Goal: Task Accomplishment & Management: Manage account settings

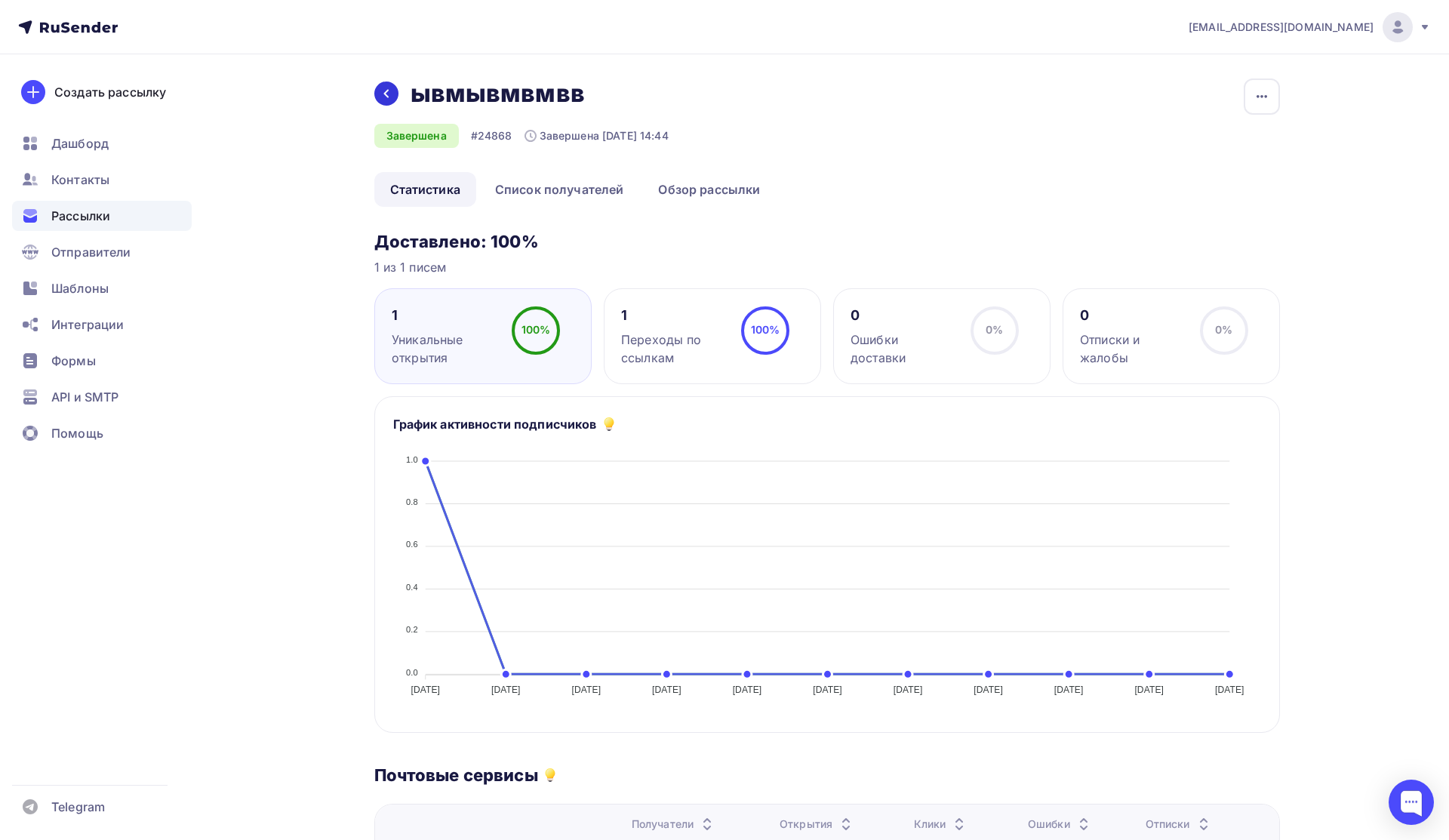
click at [390, 99] on icon at bounding box center [386, 94] width 12 height 12
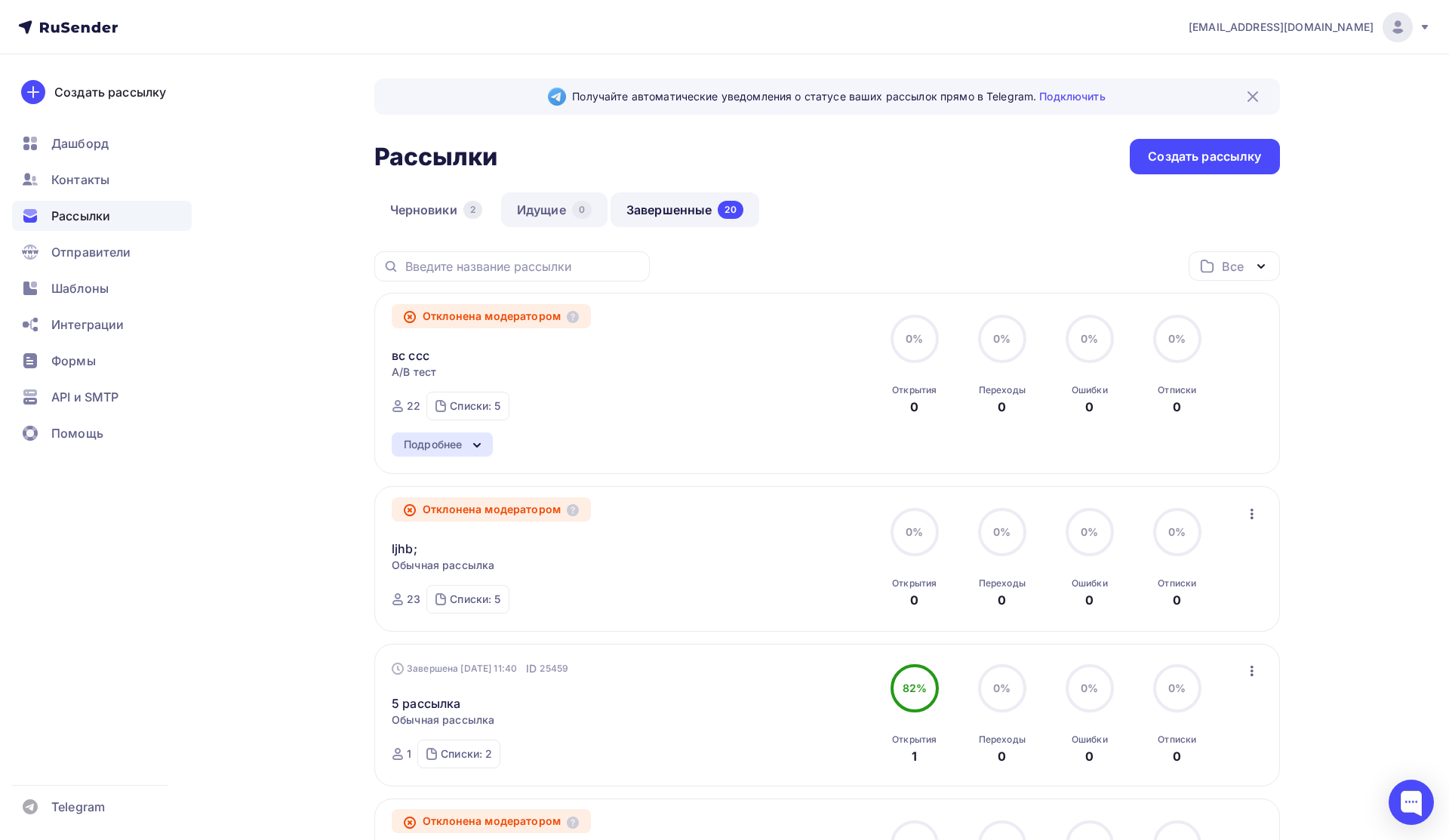
click at [565, 206] on link "Идущие 0" at bounding box center [553, 209] width 106 height 34
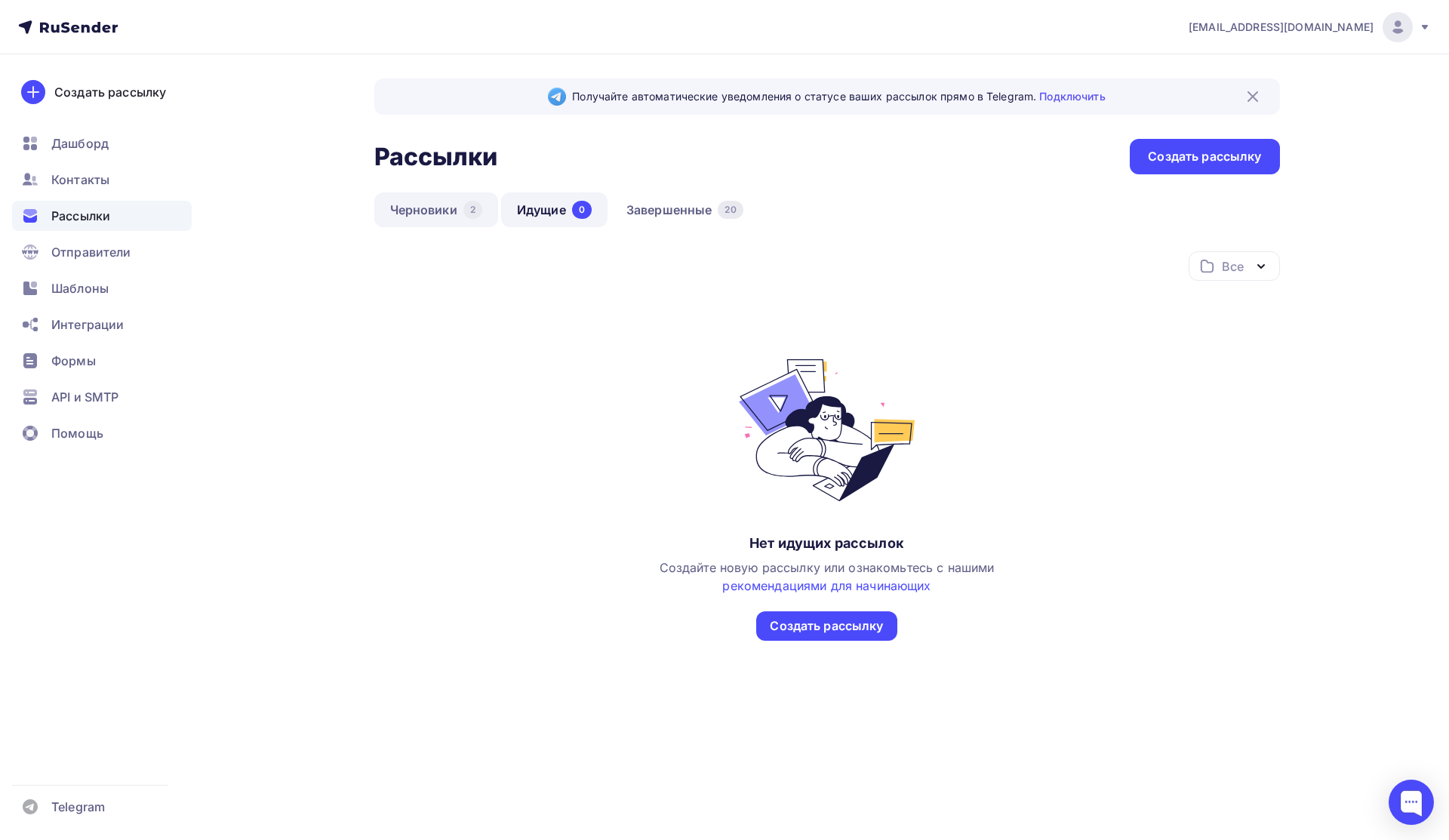
click at [434, 209] on link "Черновики 2" at bounding box center [436, 209] width 124 height 34
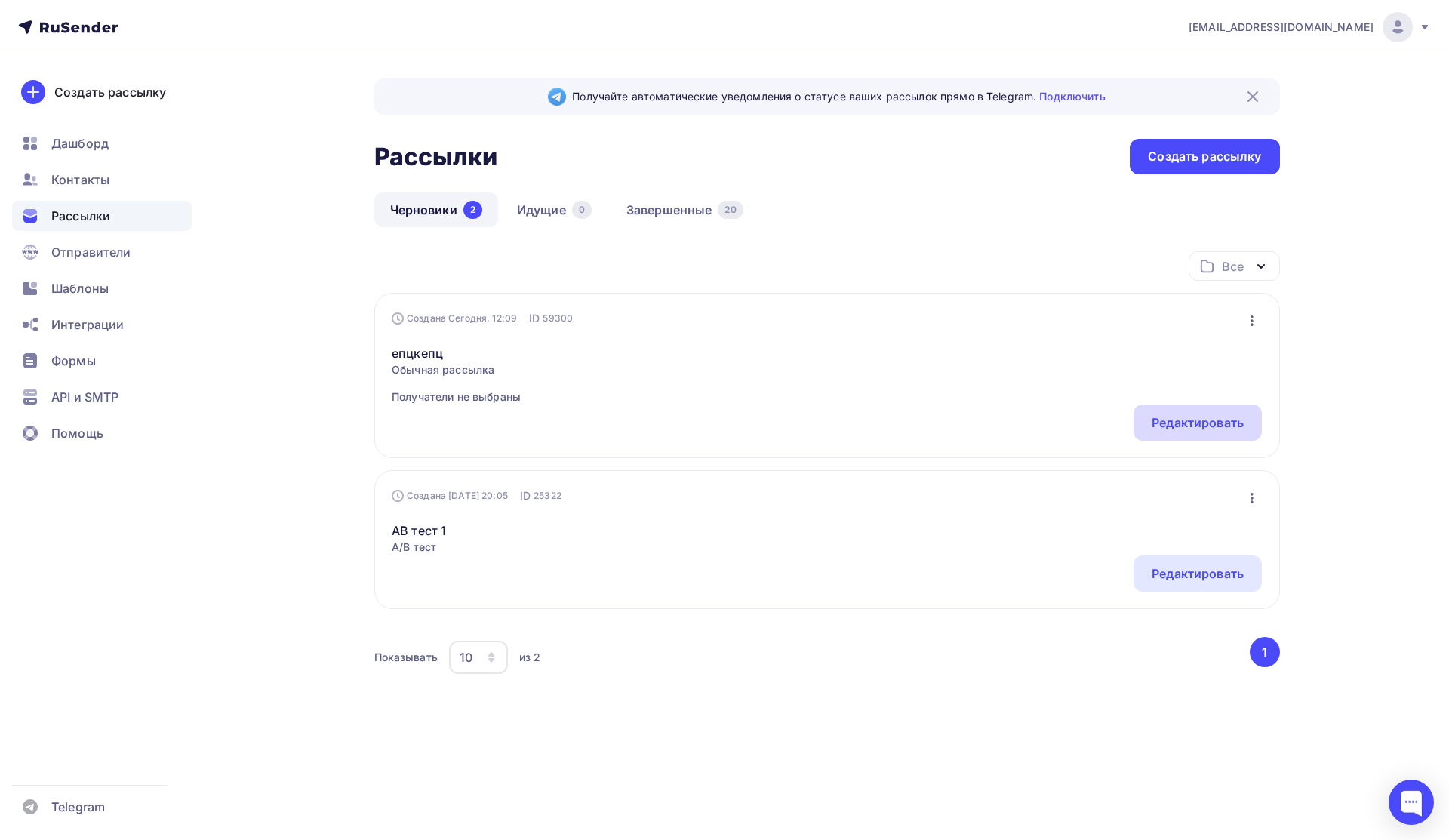
click at [1173, 426] on div "Редактировать" at bounding box center [1197, 422] width 92 height 18
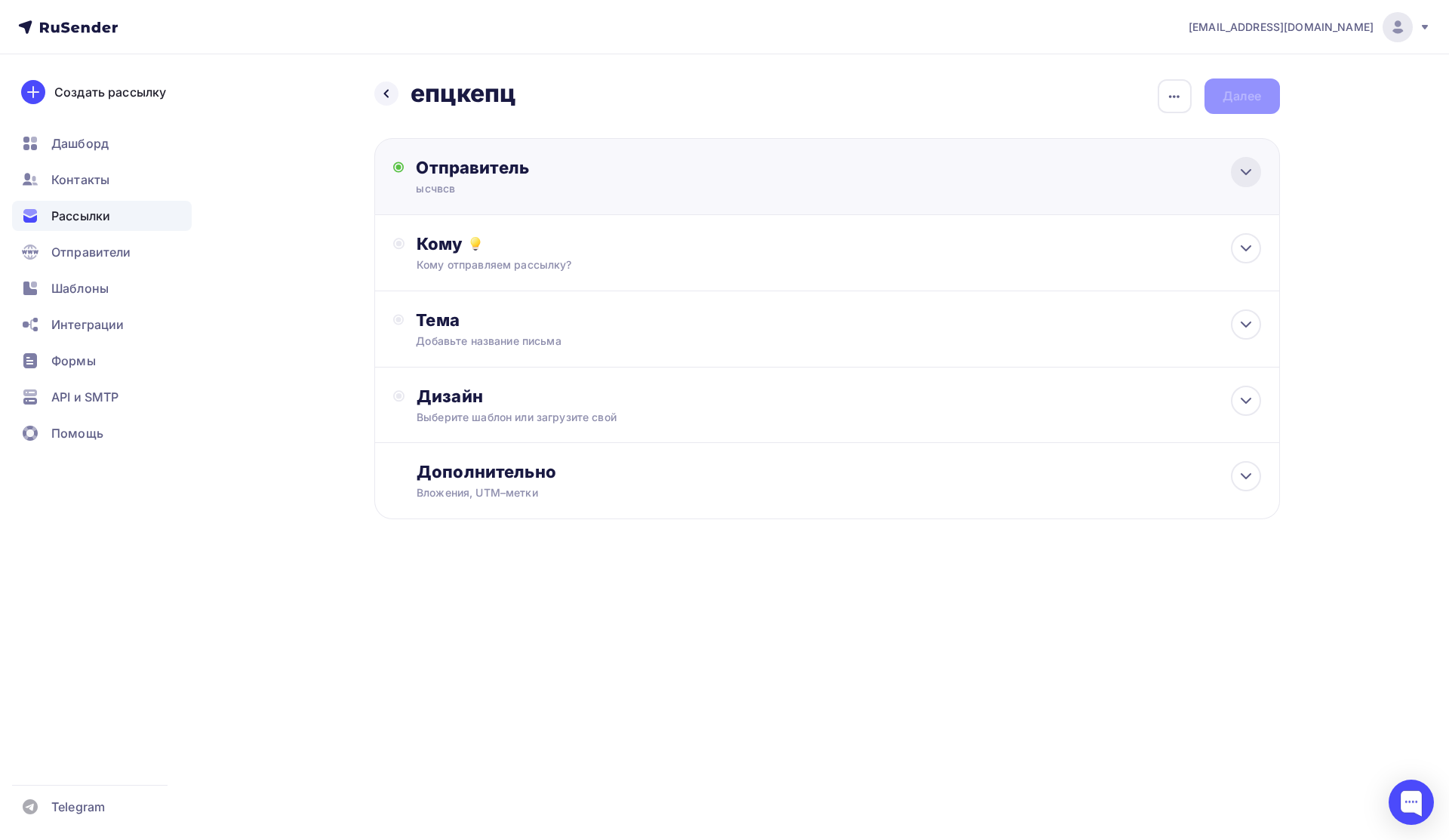
click at [1240, 177] on icon at bounding box center [1246, 171] width 18 height 18
type input "ысчвсв"
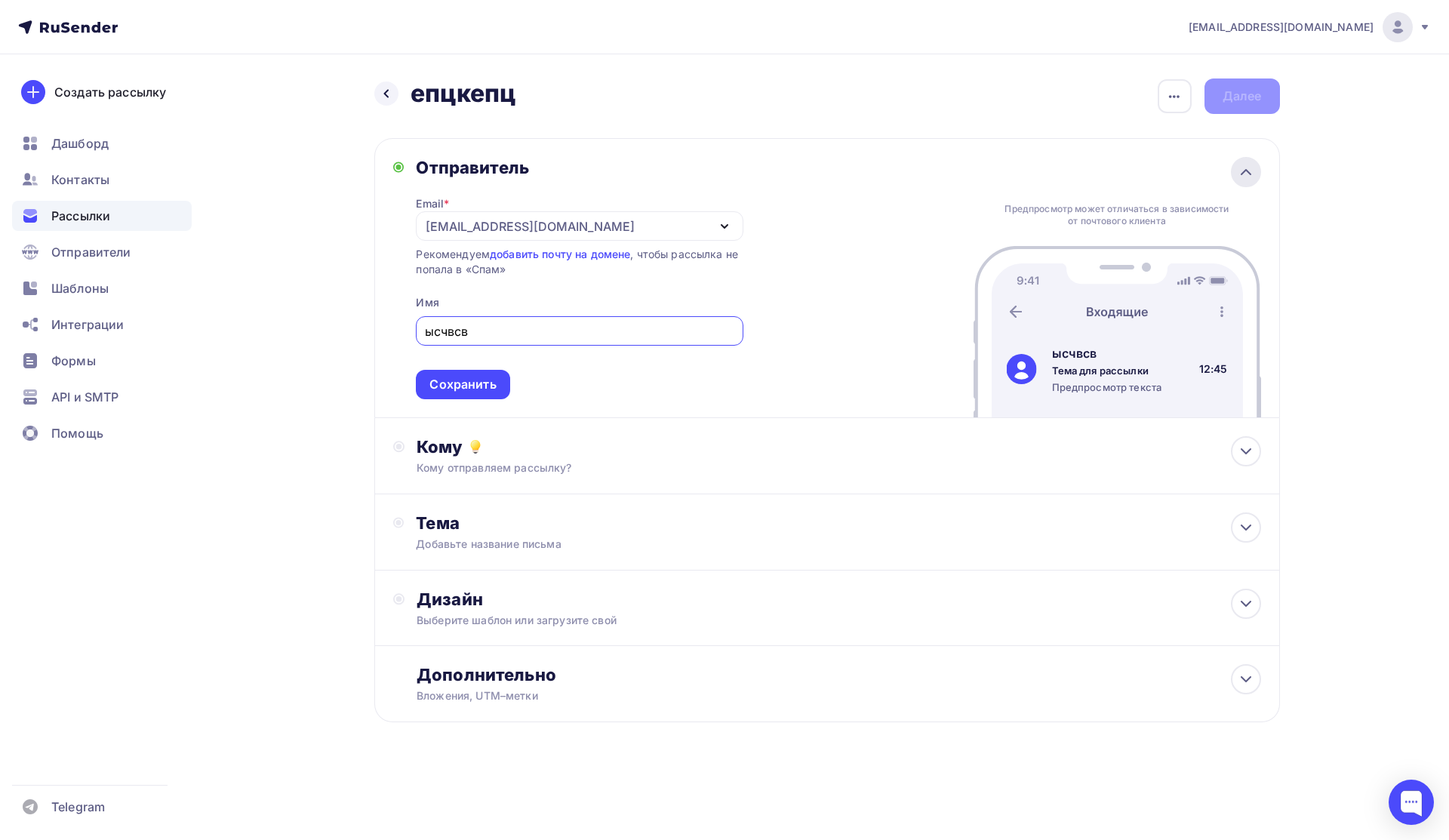
click at [1240, 177] on icon at bounding box center [1246, 171] width 18 height 18
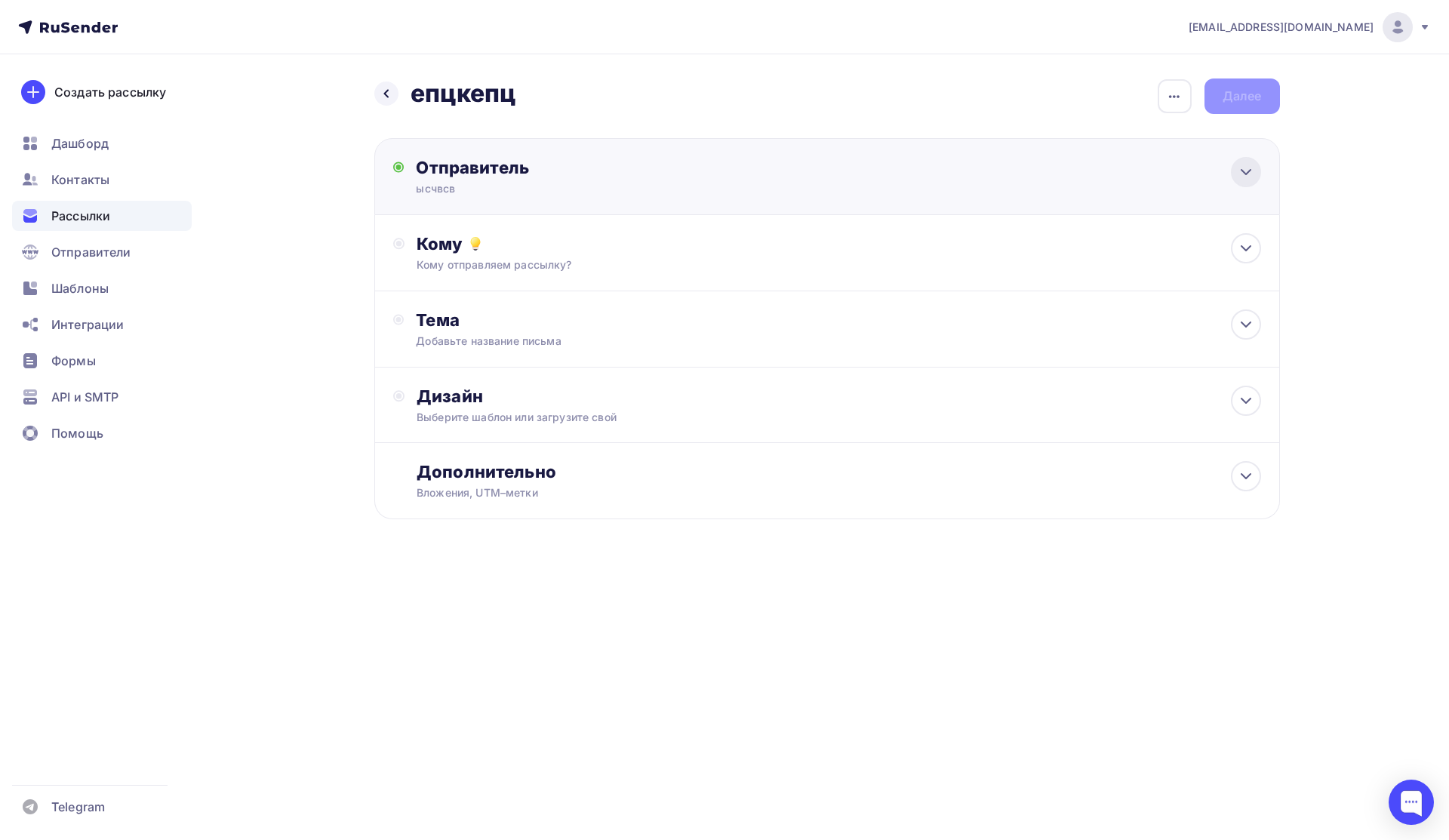
click at [1240, 177] on icon at bounding box center [1246, 171] width 18 height 18
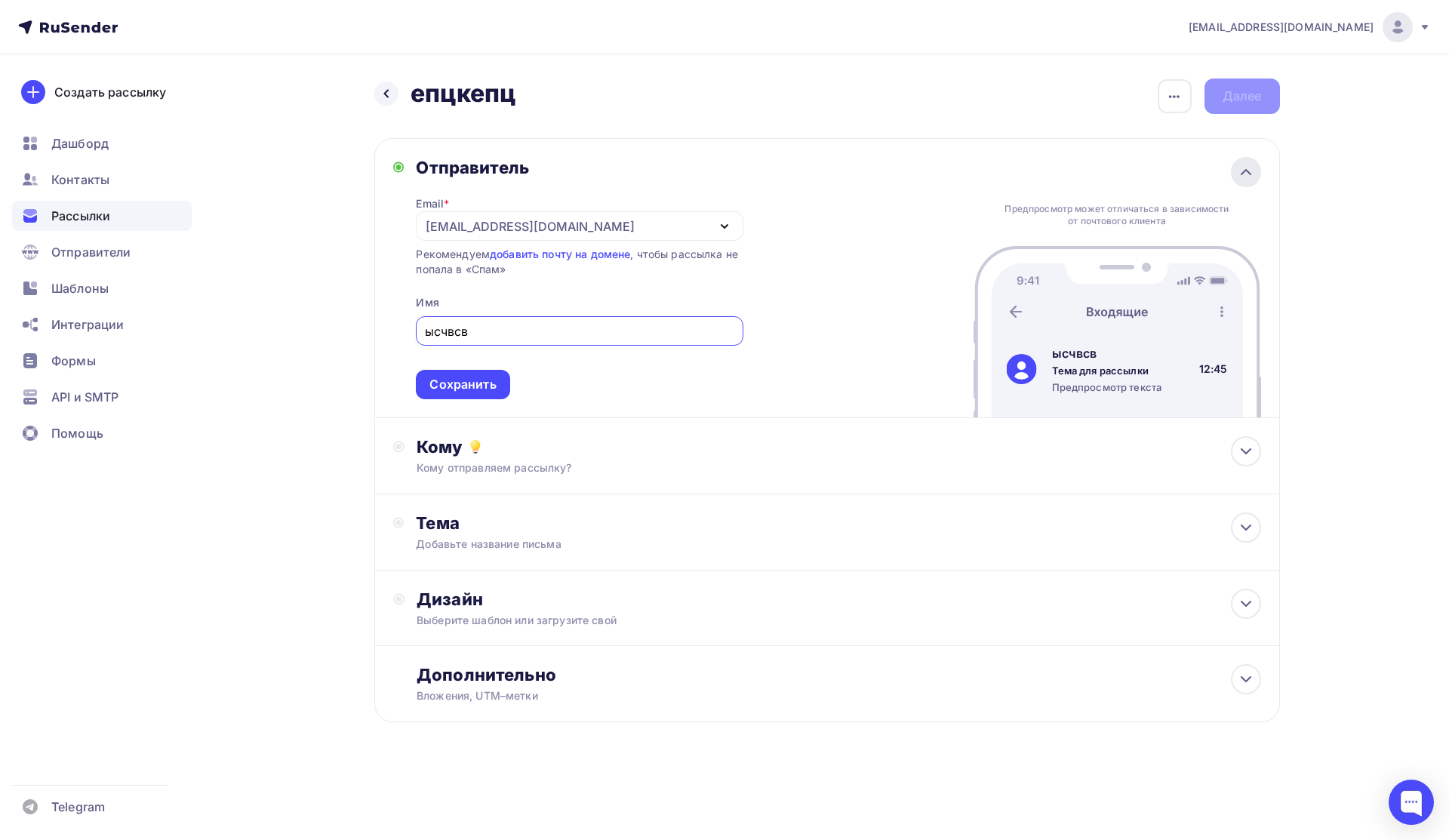
click at [1240, 177] on icon at bounding box center [1246, 171] width 18 height 18
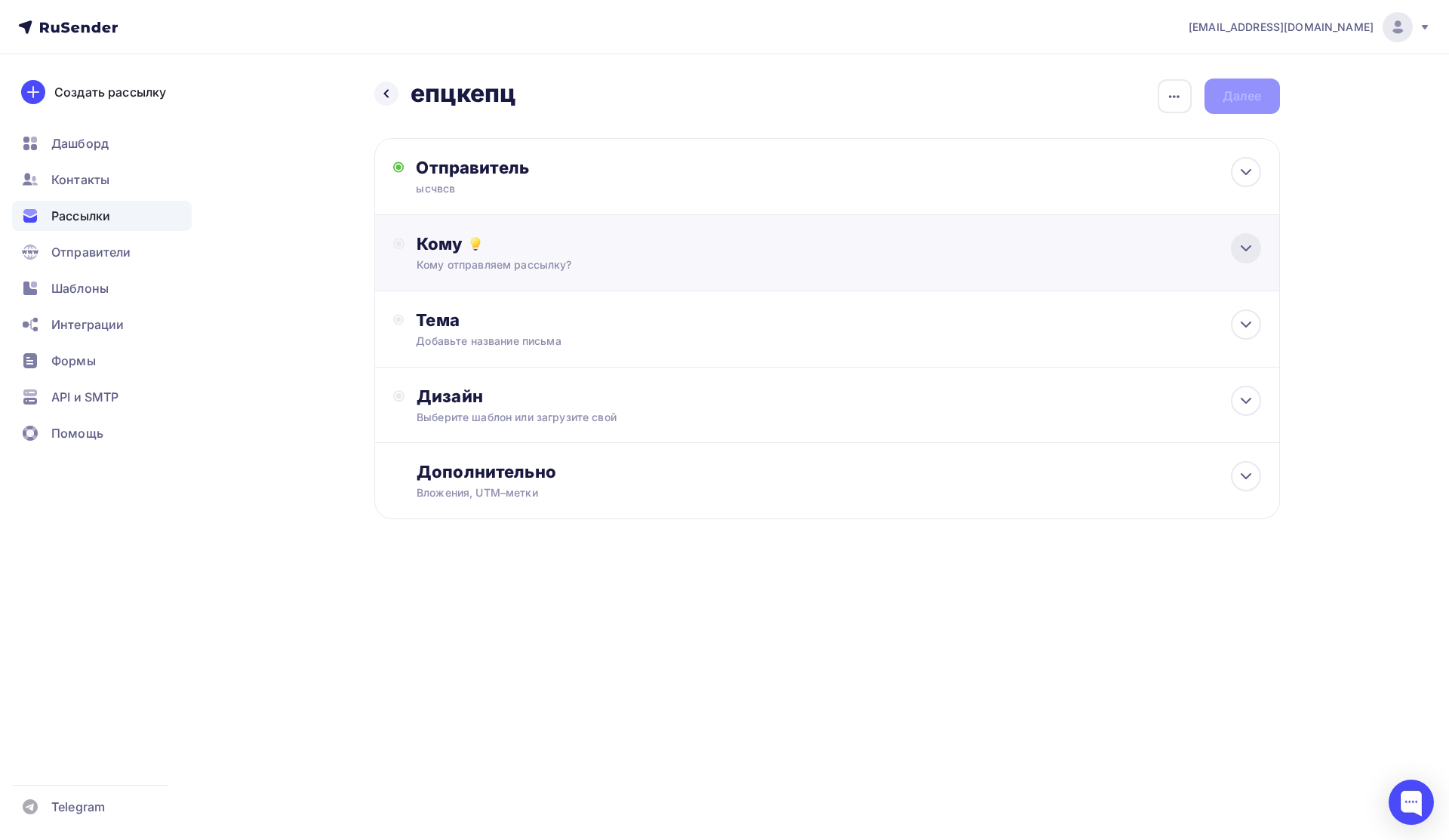
click at [1238, 248] on icon at bounding box center [1246, 248] width 18 height 18
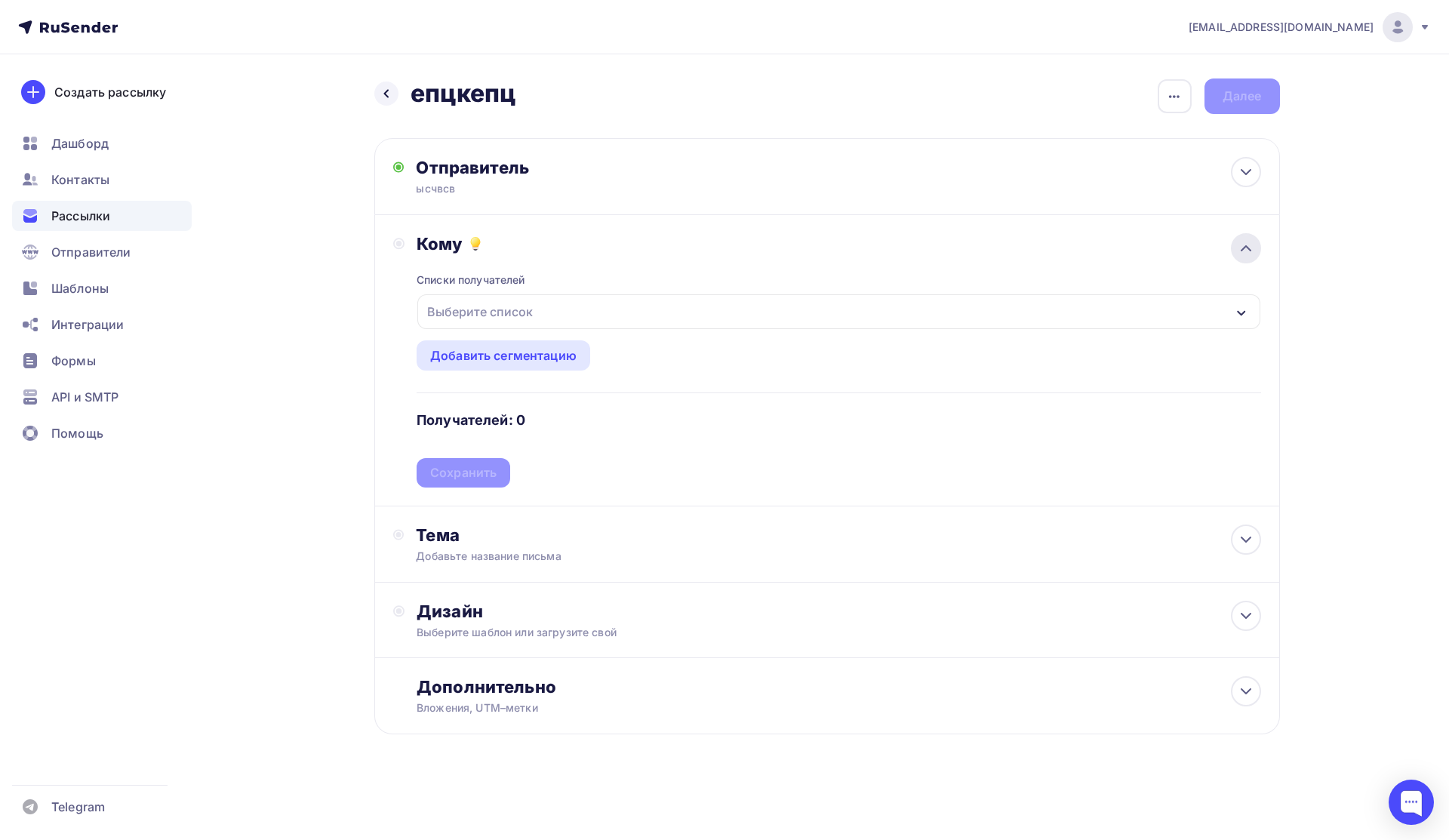
click at [1238, 248] on icon at bounding box center [1246, 248] width 18 height 18
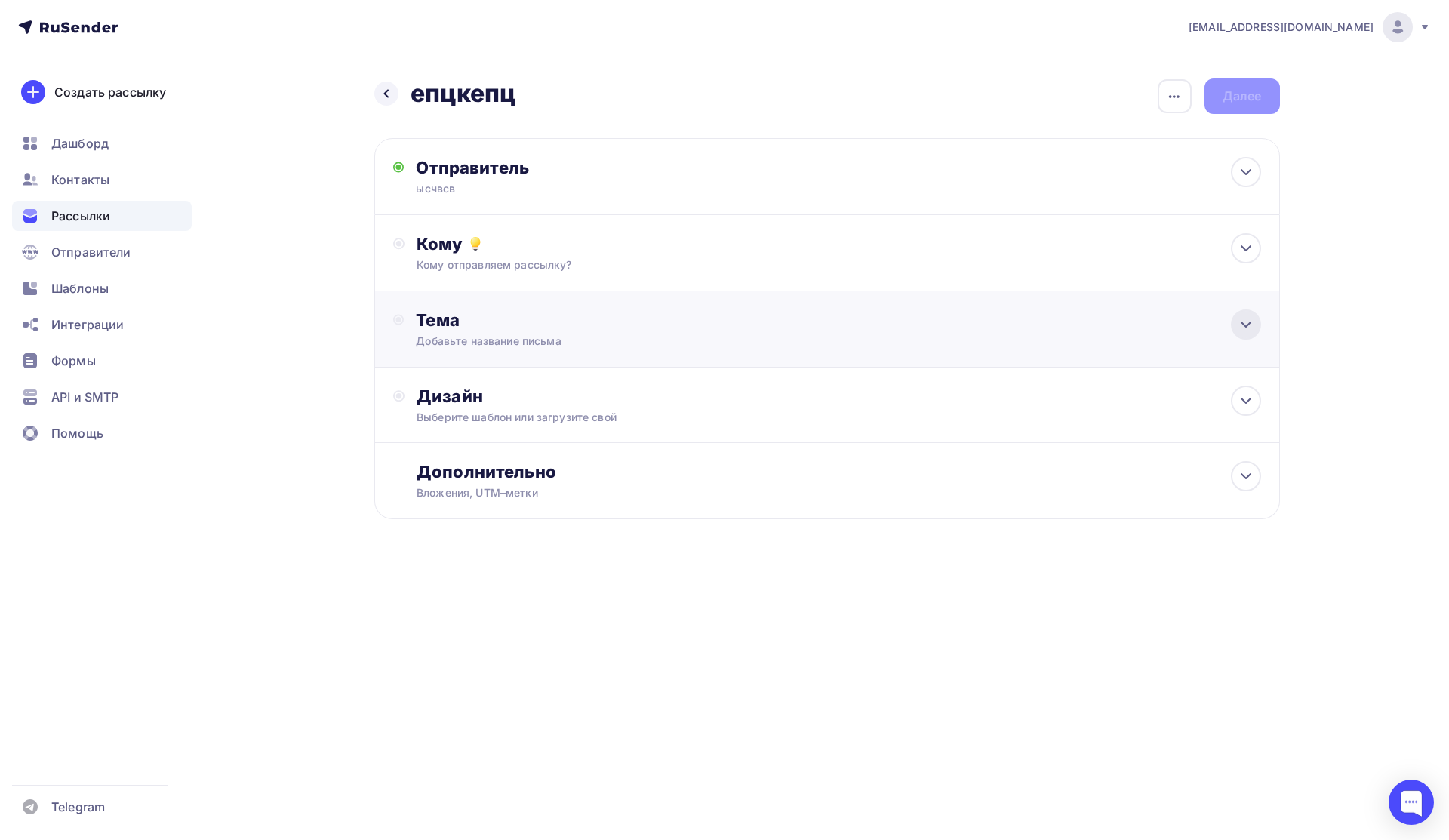
click at [1241, 327] on icon at bounding box center [1246, 324] width 18 height 18
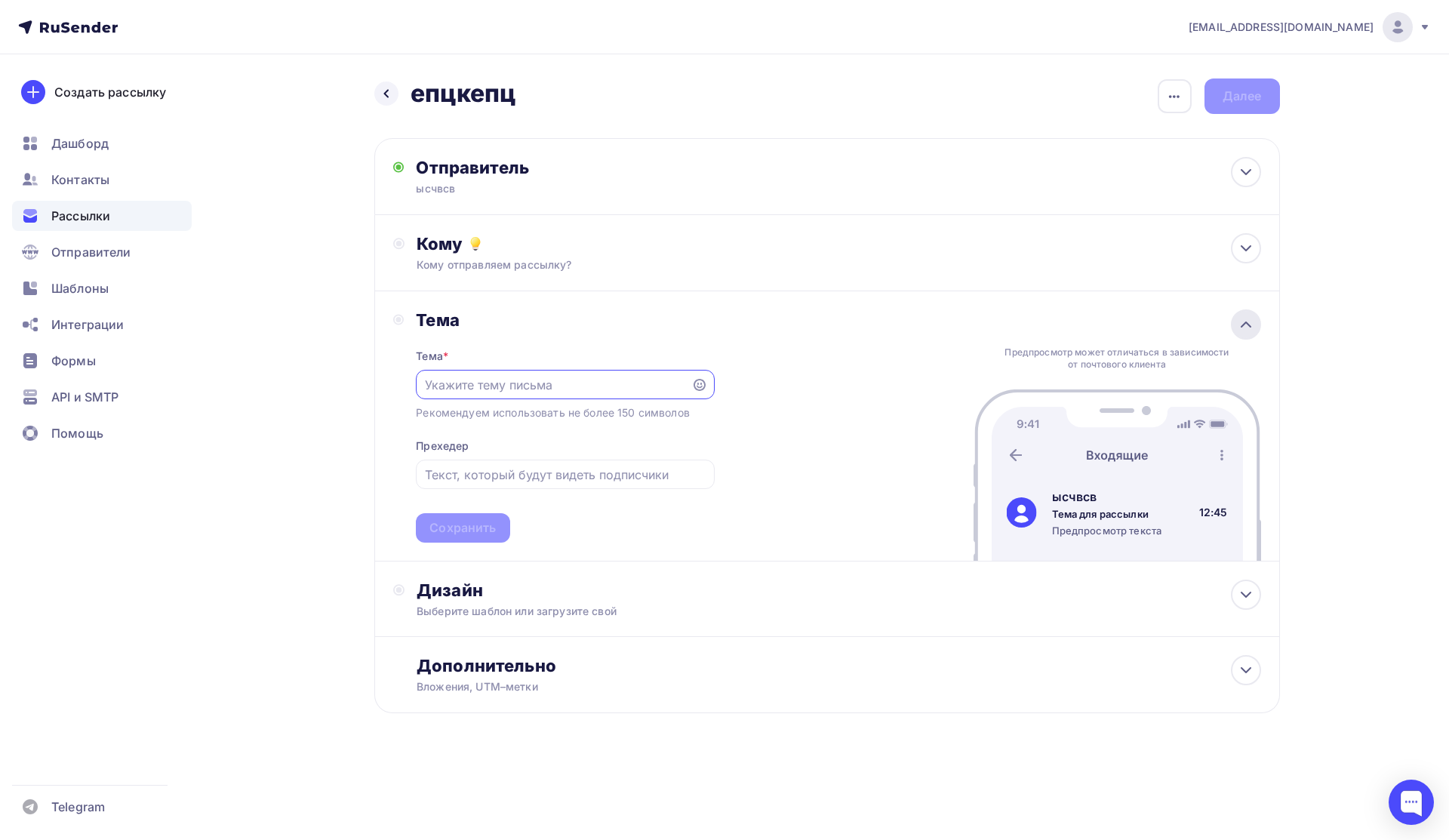
click at [1241, 327] on icon at bounding box center [1246, 324] width 18 height 18
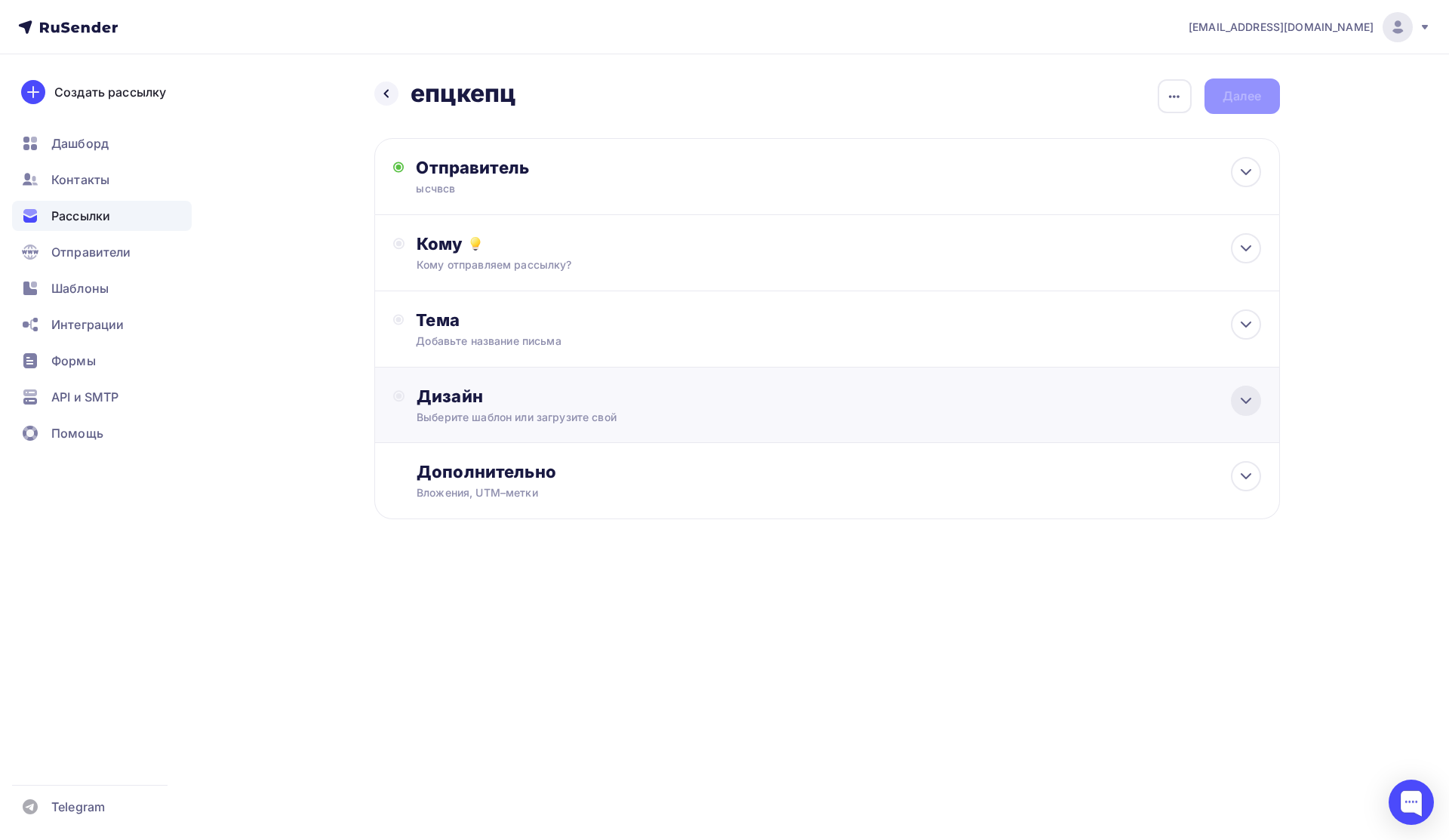
click at [1242, 408] on icon at bounding box center [1246, 400] width 18 height 18
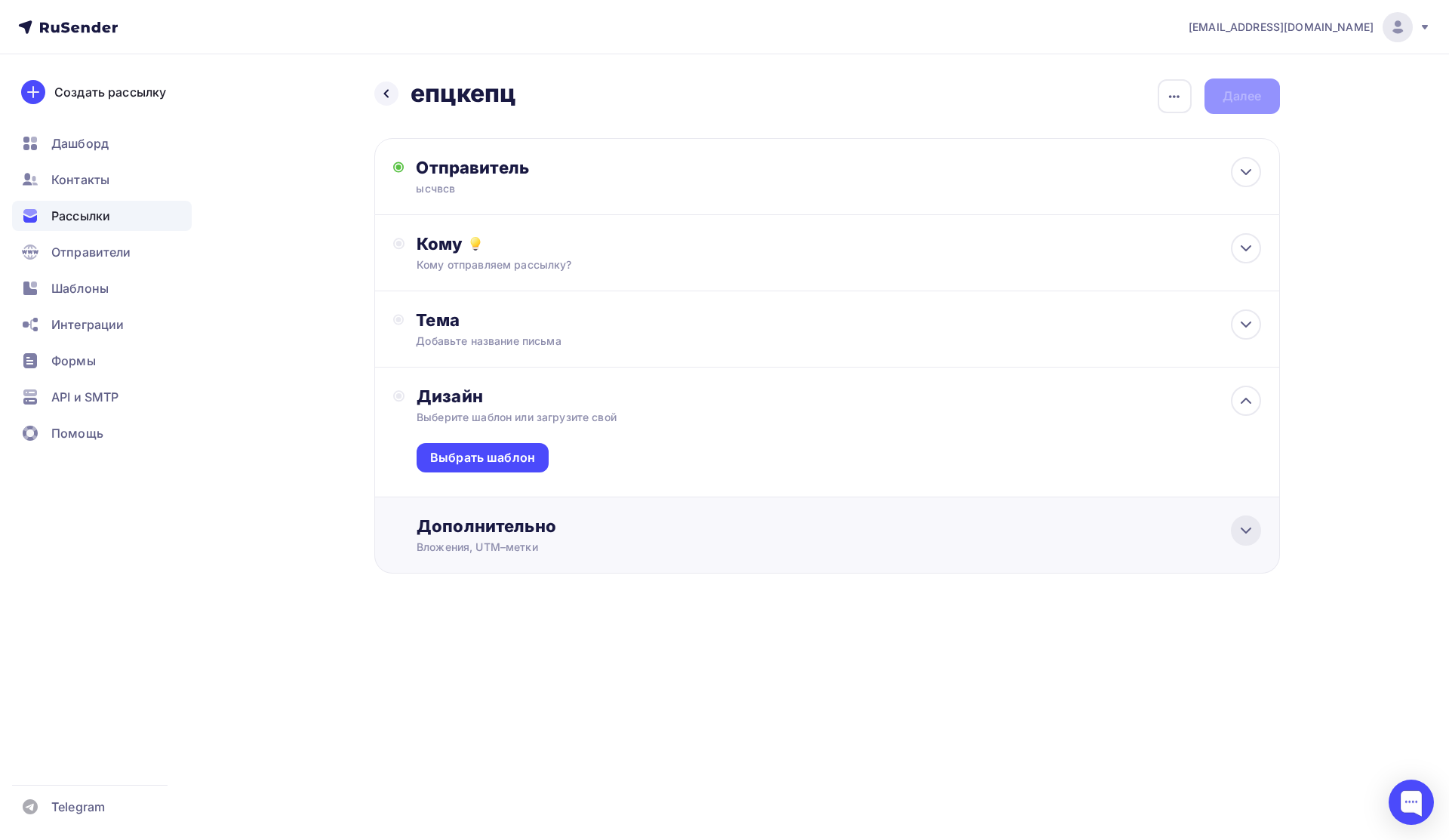
click at [1249, 532] on icon at bounding box center [1246, 530] width 18 height 18
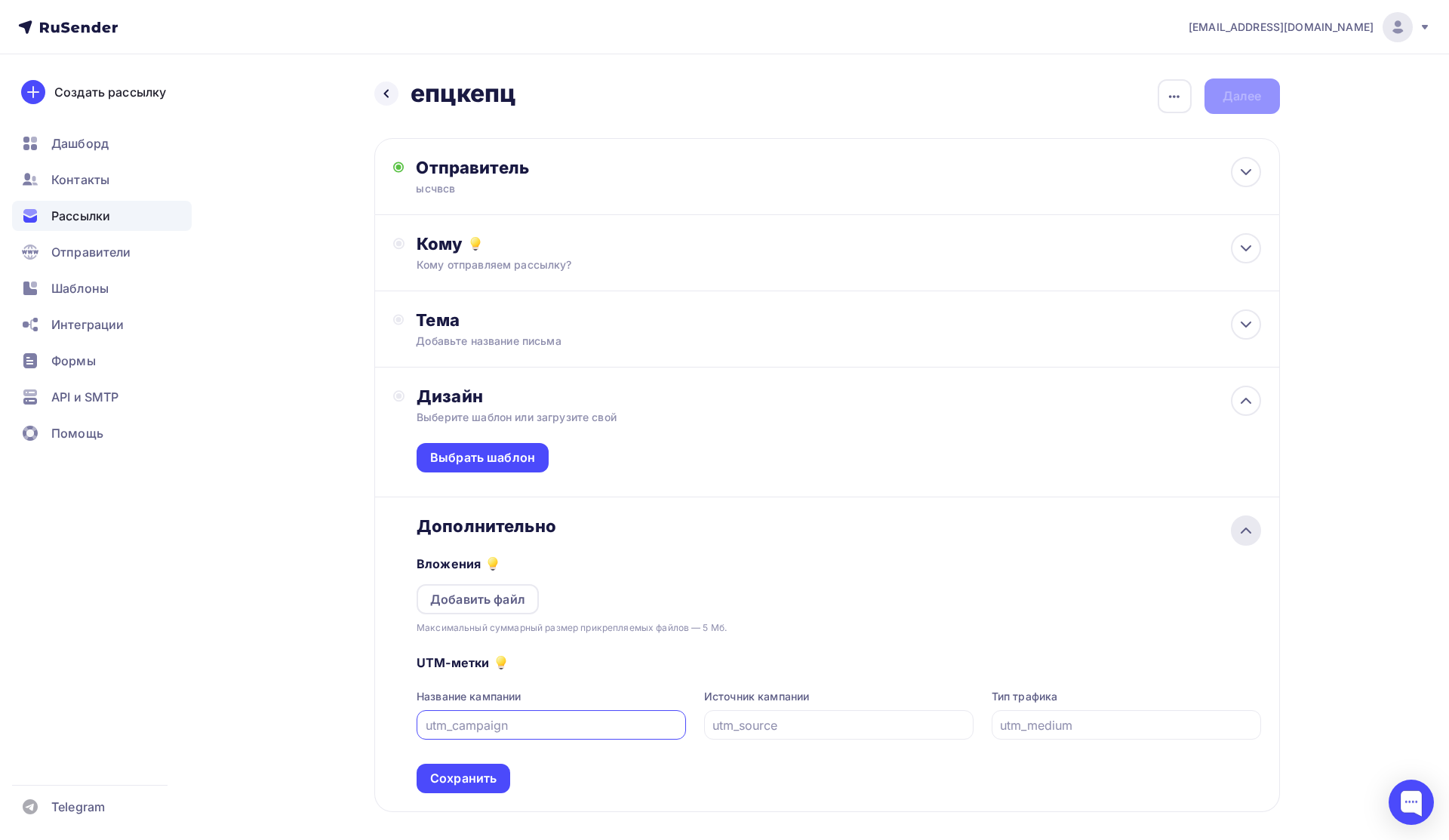
click at [1249, 532] on icon at bounding box center [1246, 530] width 18 height 18
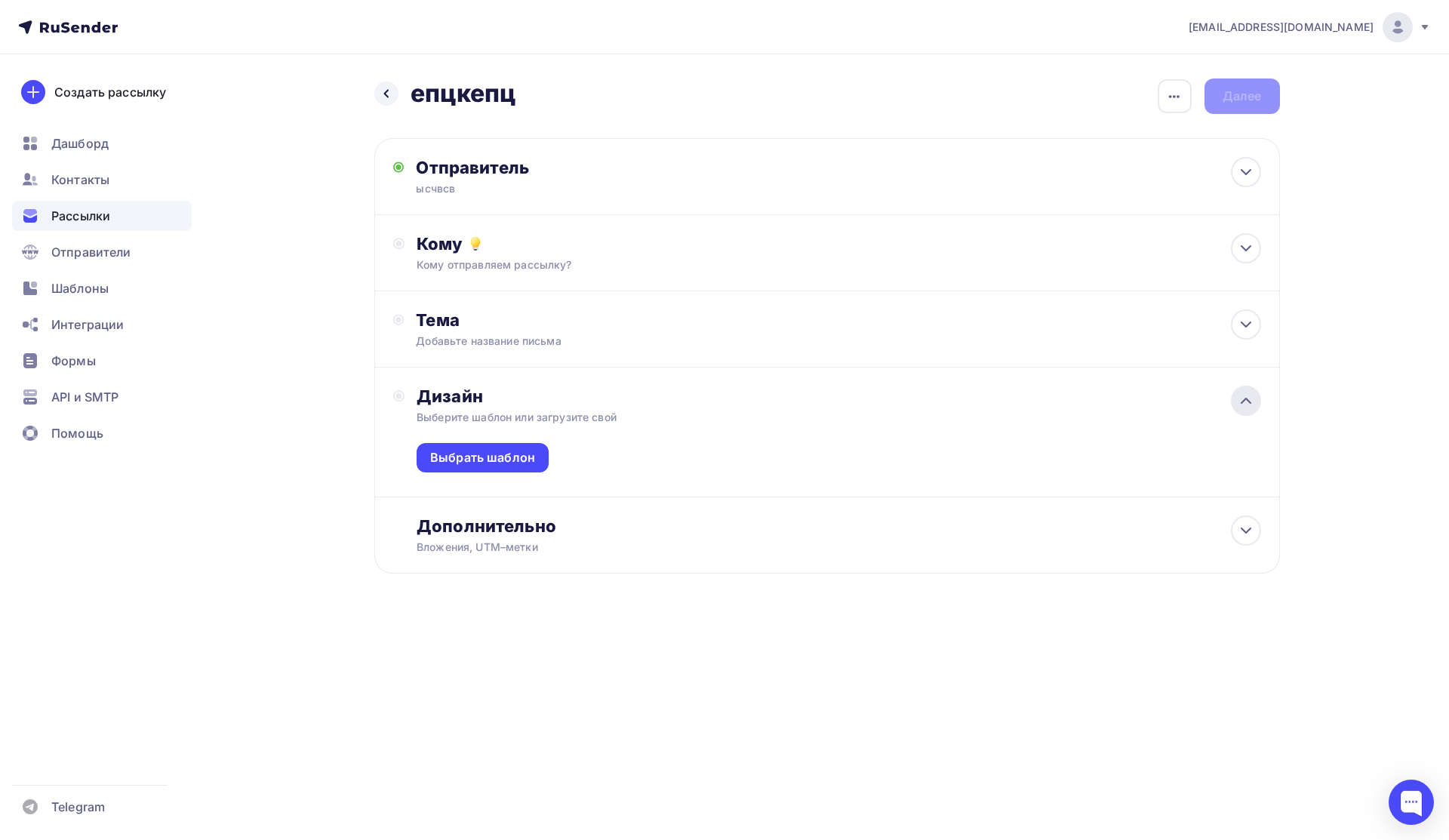
click at [1251, 406] on icon at bounding box center [1246, 400] width 18 height 18
